Goal: Information Seeking & Learning: Learn about a topic

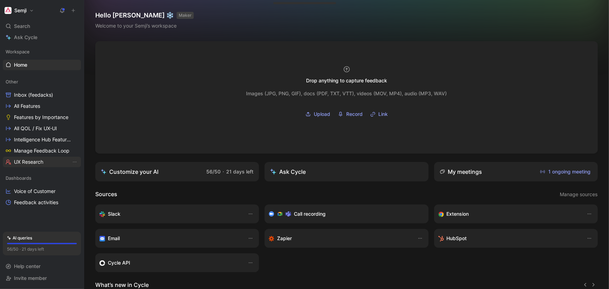
click at [35, 163] on span "UX Research" at bounding box center [28, 162] width 29 height 7
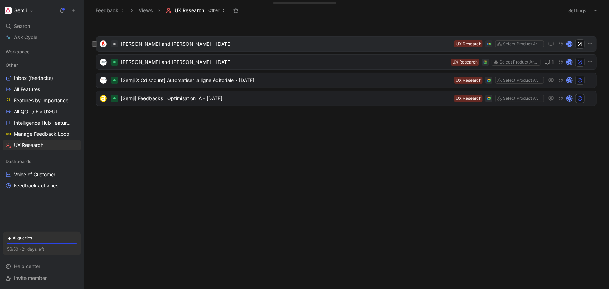
click at [356, 47] on span "[PERSON_NAME] and [PERSON_NAME] - [DATE]" at bounding box center [286, 44] width 331 height 8
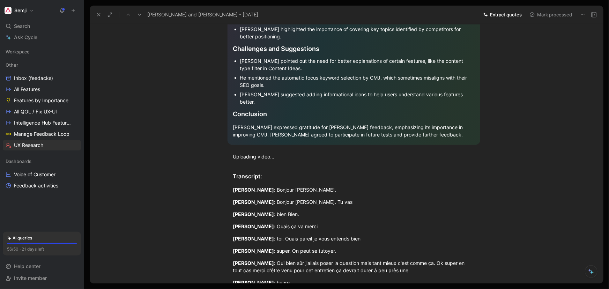
scroll to position [233, 0]
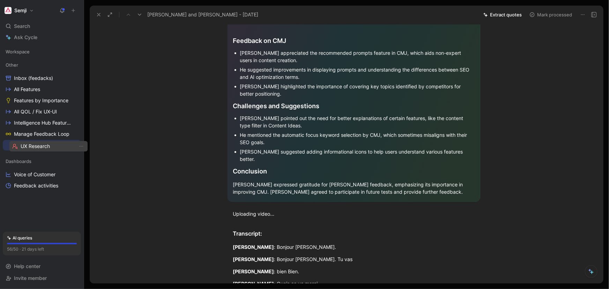
drag, startPoint x: 16, startPoint y: 145, endPoint x: 23, endPoint y: 146, distance: 6.7
click at [23, 146] on div "Workspace Other Inbox (feedacks) All Features Features by Importance All QOL / …" at bounding box center [42, 135] width 78 height 178
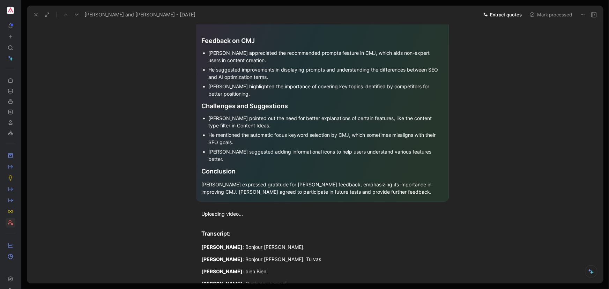
drag, startPoint x: 90, startPoint y: 205, endPoint x: 187, endPoint y: 195, distance: 97.6
click at [187, 195] on div "To pick up a draggable item, press the space bar. While dragging, use the arrow…" at bounding box center [304, 144] width 609 height 289
click at [24, 10] on icon at bounding box center [23, 11] width 6 height 6
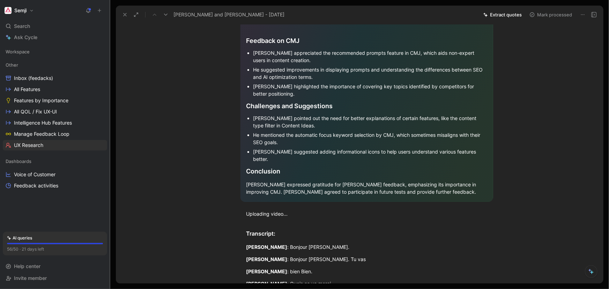
drag, startPoint x: 119, startPoint y: 136, endPoint x: 108, endPoint y: 142, distance: 12.0
click at [109, 142] on div at bounding box center [110, 144] width 3 height 289
click at [419, 188] on div "[PERSON_NAME] expressed gratitude for [PERSON_NAME] feedback, emphasizing its i…" at bounding box center [367, 188] width 242 height 15
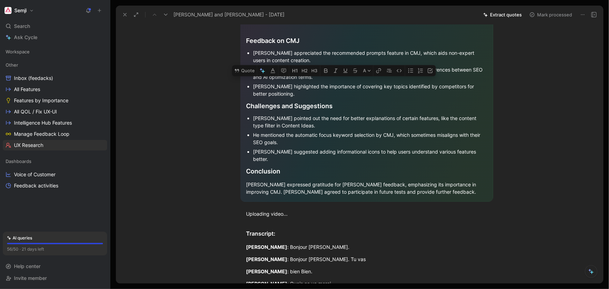
drag, startPoint x: 420, startPoint y: 186, endPoint x: 224, endPoint y: 85, distance: 220.2
click at [234, 67] on section "Overall Summary During the interview, [PERSON_NAME], a Product Designer, and [P…" at bounding box center [367, 23] width 473 height 370
